Goal: Find specific page/section: Find specific page/section

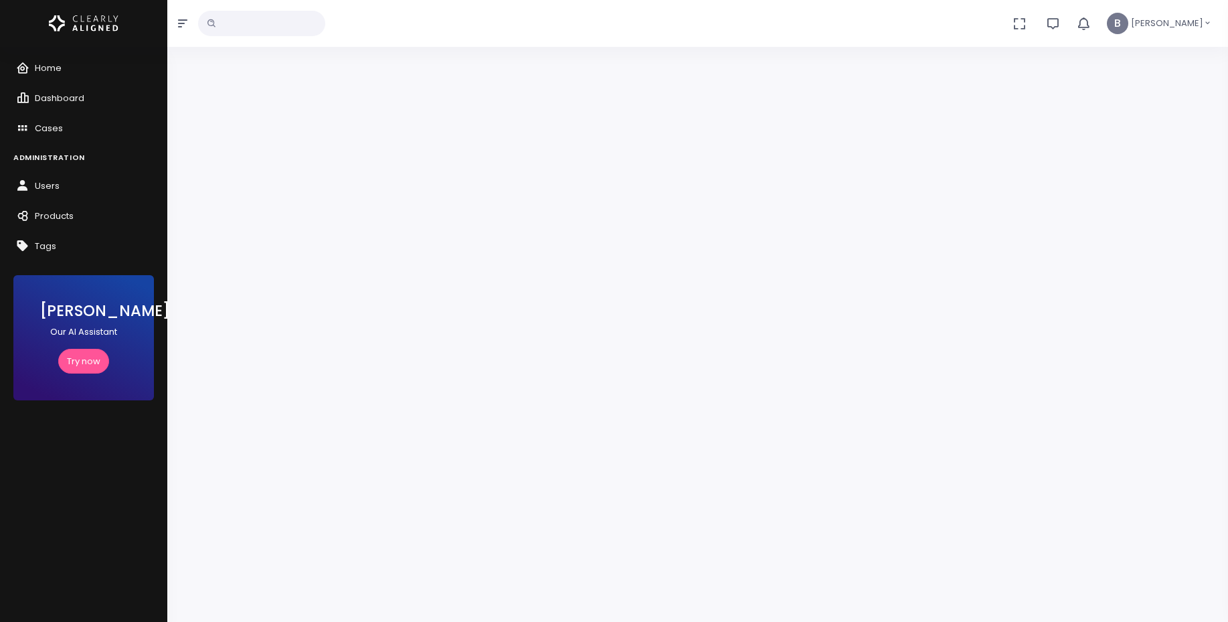
click at [325, 24] on input "text" at bounding box center [261, 23] width 127 height 25
click at [187, 18] on icon "button" at bounding box center [182, 23] width 9 height 11
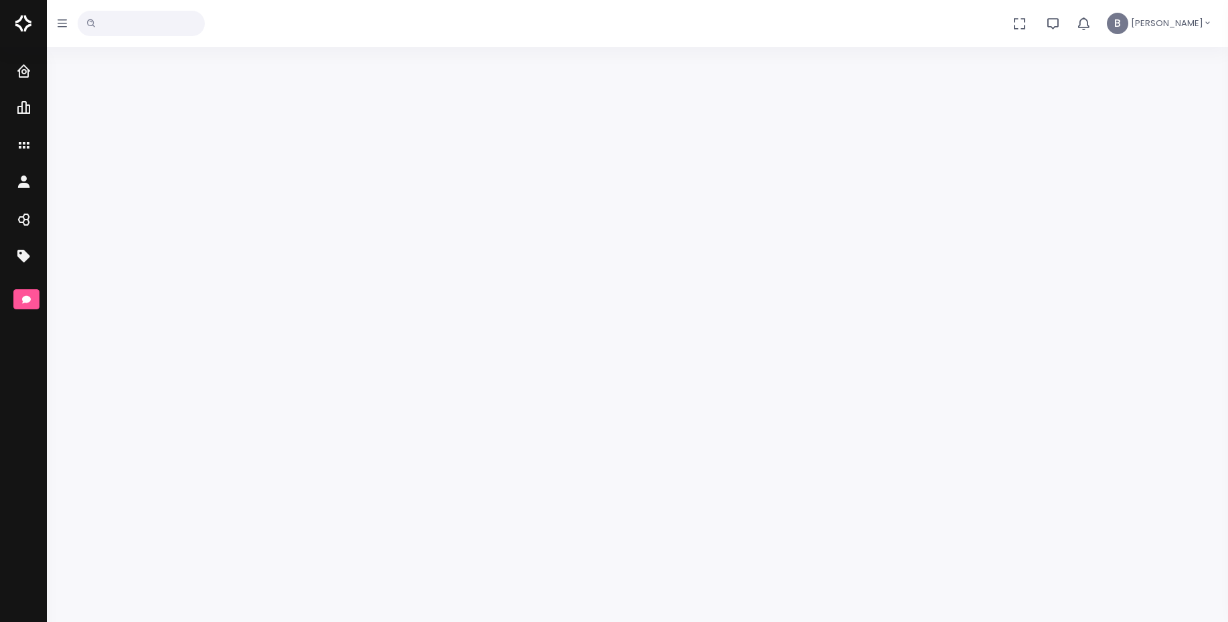
click at [60, 32] on button "button" at bounding box center [62, 23] width 31 height 47
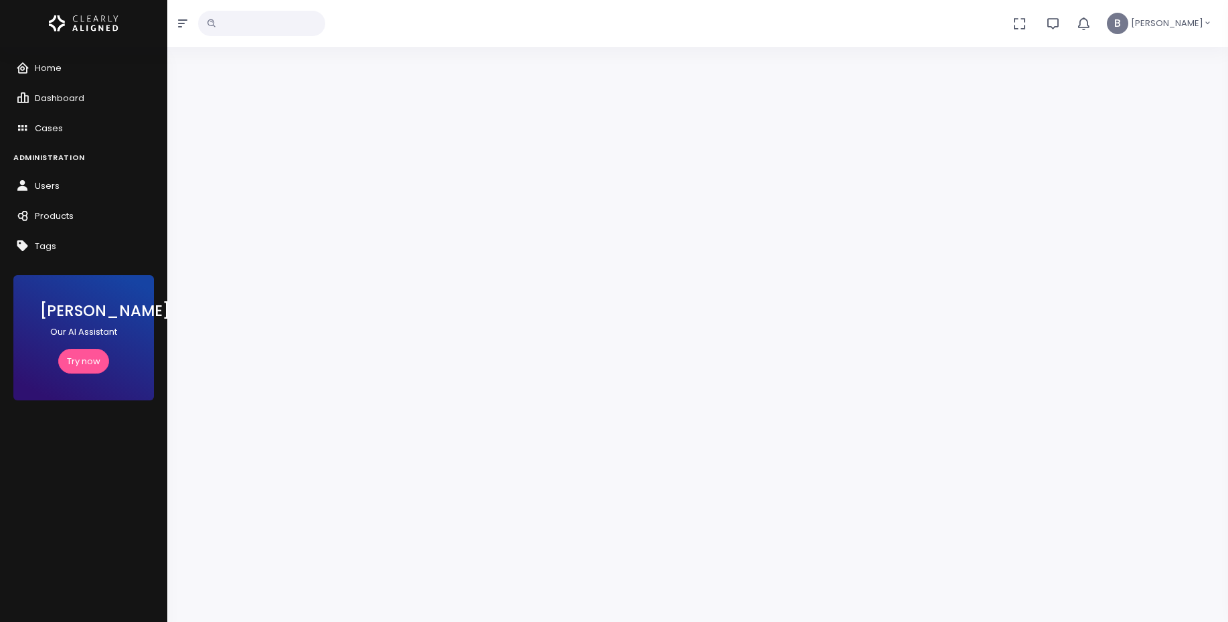
click at [182, 25] on icon "button" at bounding box center [182, 23] width 9 height 11
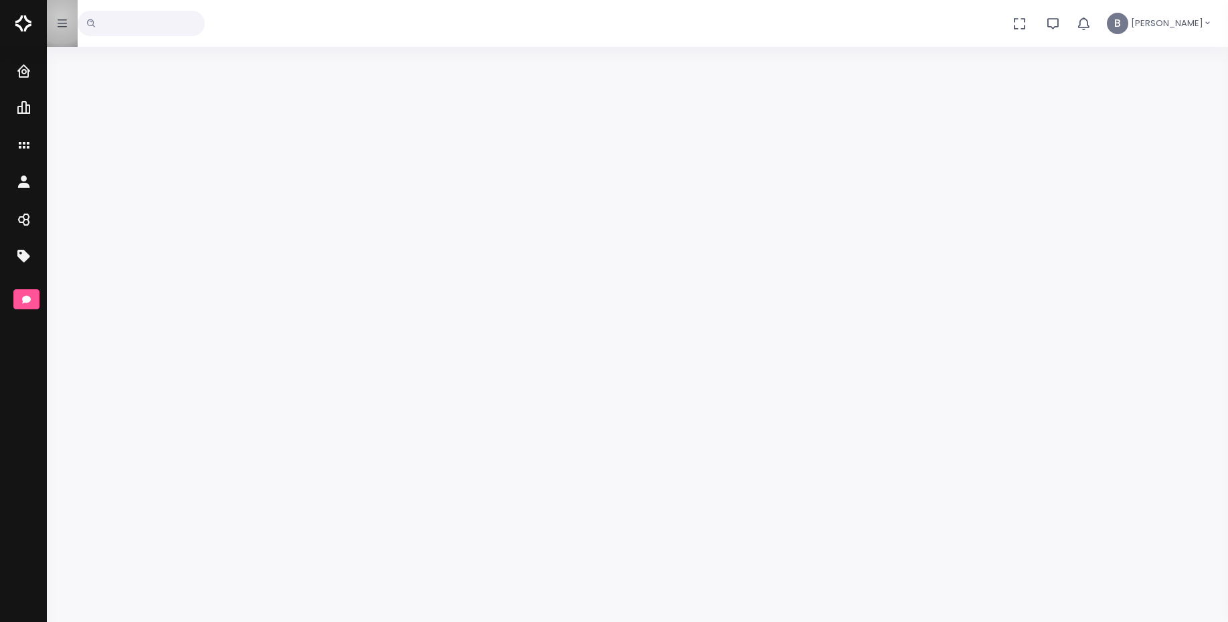
click at [61, 17] on button "button" at bounding box center [62, 23] width 31 height 47
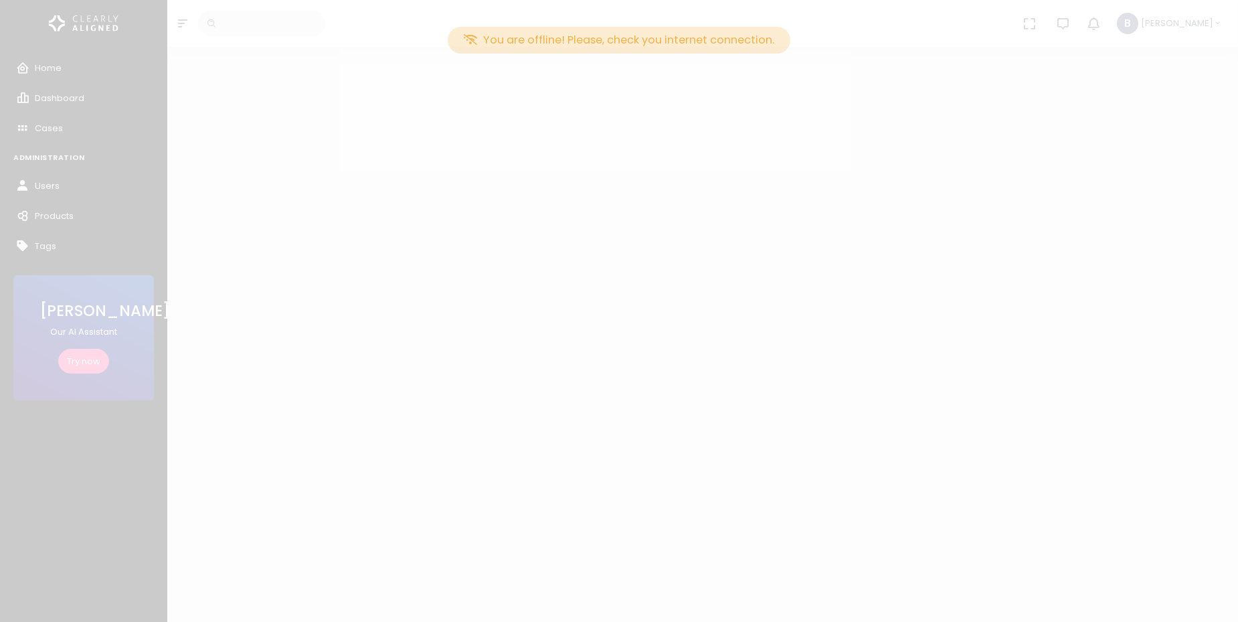
click at [962, 150] on div "You are offline! Please, check you internet connection." at bounding box center [619, 311] width 1238 height 622
